Goal: Register for event/course

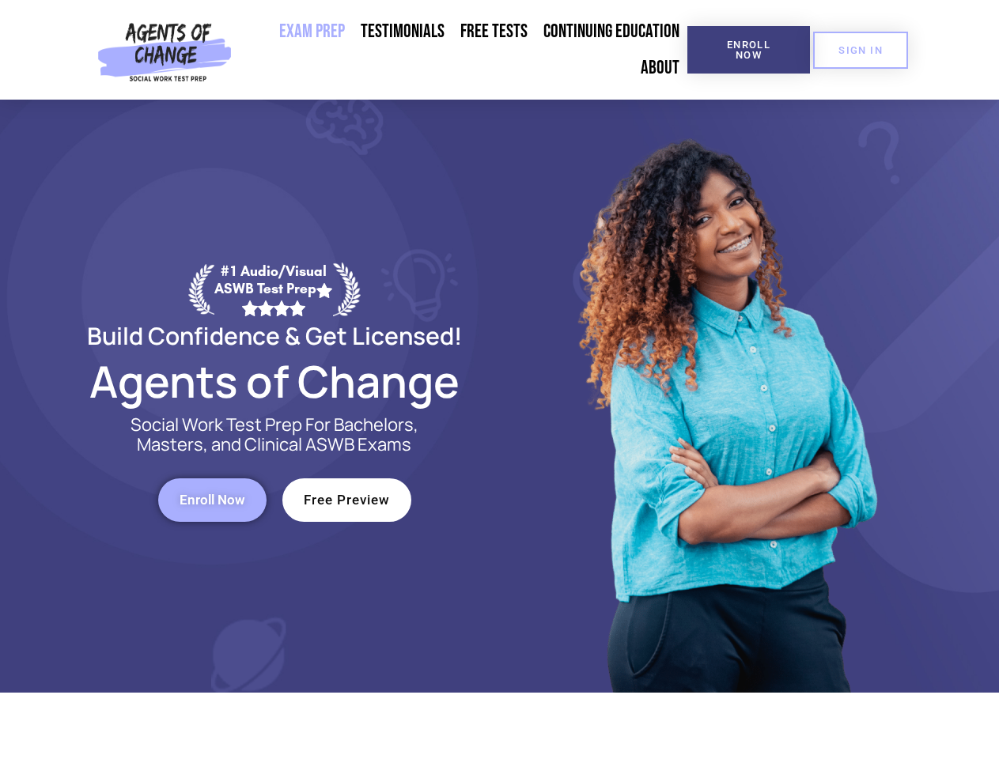
click at [500, 380] on div at bounding box center [725, 396] width 451 height 593
click at [748, 50] on span "Enroll Now" at bounding box center [749, 50] width 72 height 21
click at [861, 50] on span "SIGN IN" at bounding box center [860, 50] width 44 height 10
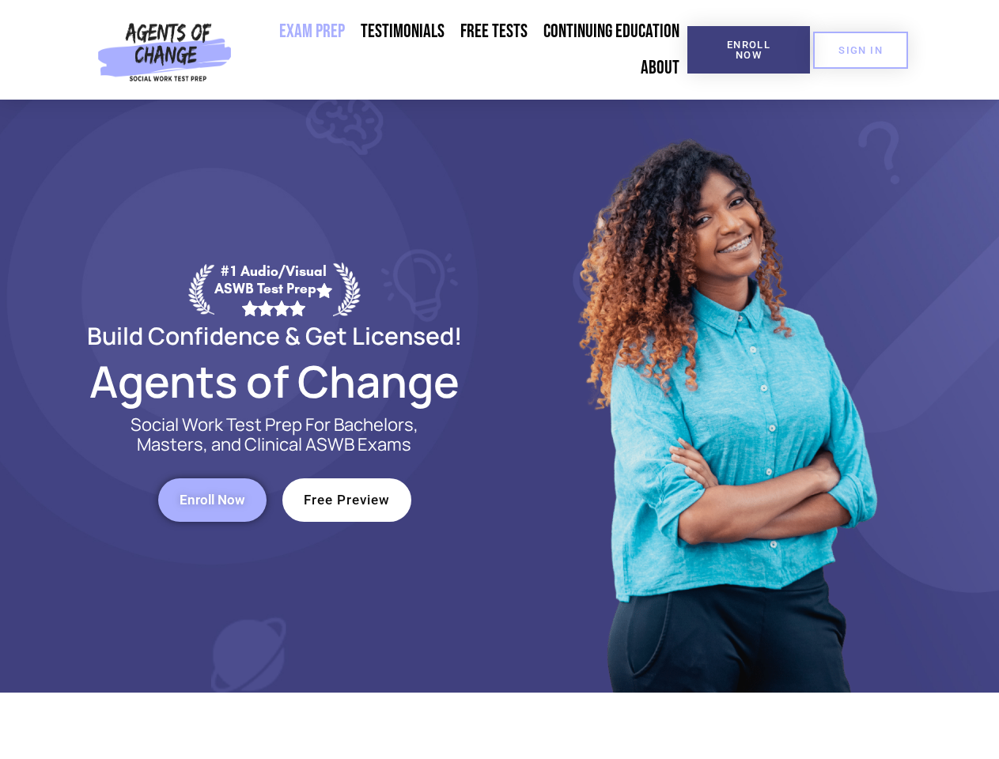
click at [212, 500] on span "Enroll Now" at bounding box center [213, 500] width 66 height 13
click at [346, 500] on span "Free Preview" at bounding box center [347, 500] width 86 height 13
